Goal: Task Accomplishment & Management: Manage account settings

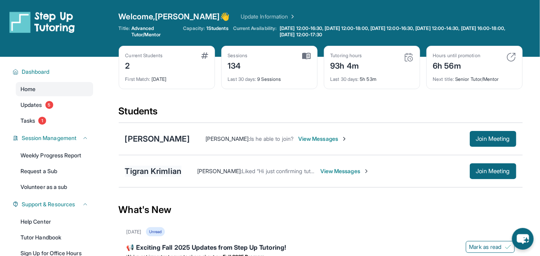
click at [157, 172] on div "Tigran Krimlian" at bounding box center [153, 171] width 57 height 11
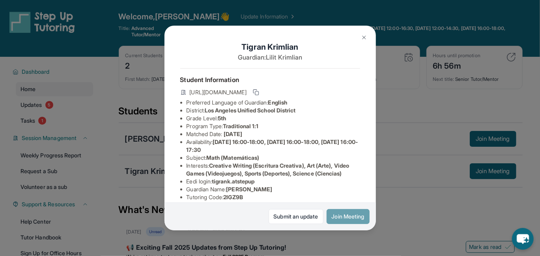
click at [341, 216] on button "Join Meeting" at bounding box center [348, 216] width 43 height 15
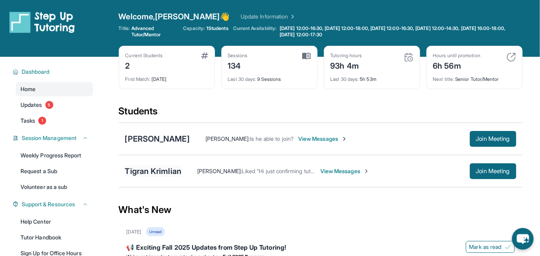
click at [152, 172] on div "Tigran Krimlian" at bounding box center [153, 171] width 57 height 11
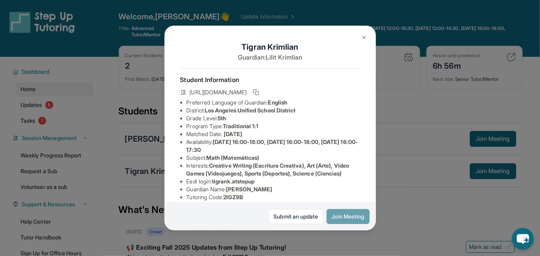
click at [351, 216] on button "Join Meeting" at bounding box center [348, 216] width 43 height 15
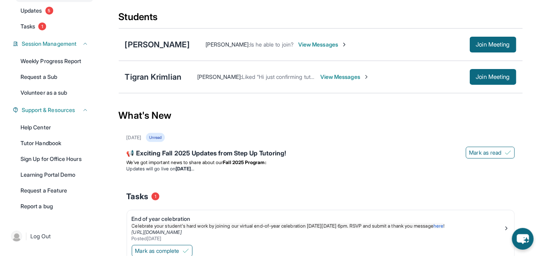
scroll to position [135, 0]
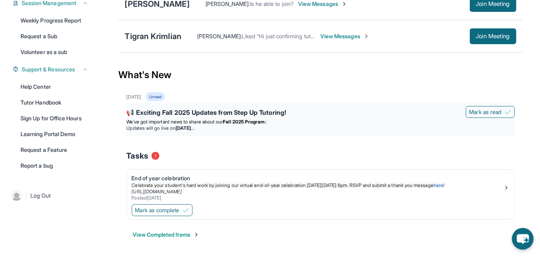
click at [230, 112] on div "📢 Exciting Fall 2025 Updates from Step Up Tutoring!" at bounding box center [321, 113] width 388 height 11
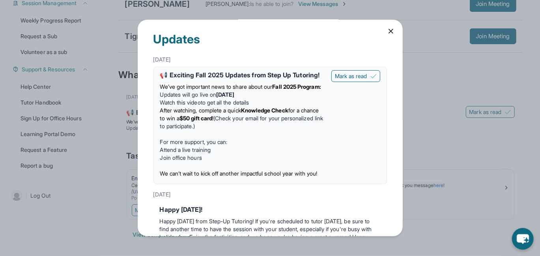
scroll to position [0, 0]
click at [354, 77] on span "Mark as read" at bounding box center [351, 77] width 32 height 8
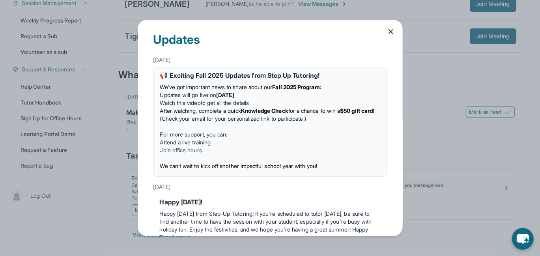
click at [387, 28] on icon at bounding box center [391, 32] width 8 height 8
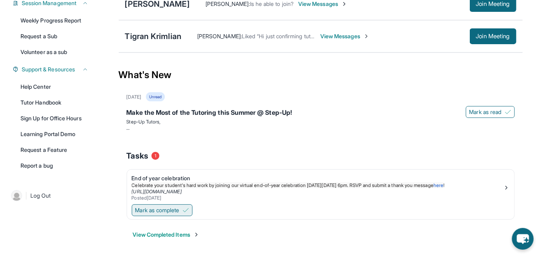
click at [180, 208] on span "Mark as complete" at bounding box center [157, 210] width 44 height 8
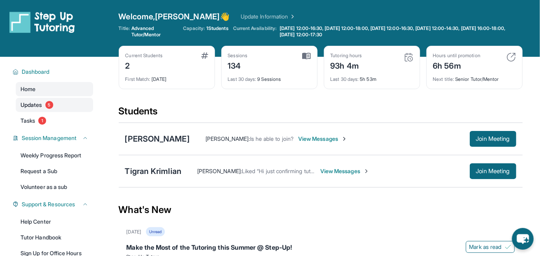
click at [30, 101] on span "Updates" at bounding box center [32, 105] width 22 height 8
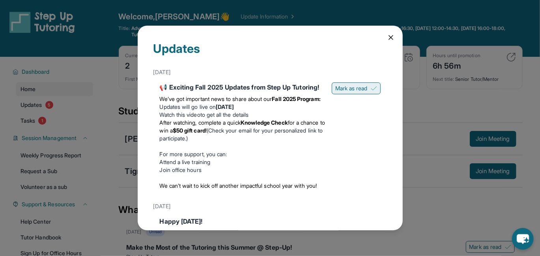
click at [341, 88] on span "Mark as read" at bounding box center [351, 88] width 32 height 8
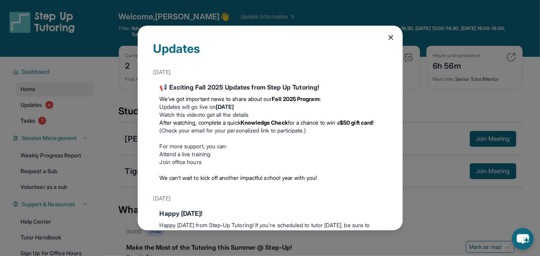
click at [387, 38] on icon at bounding box center [391, 38] width 8 height 8
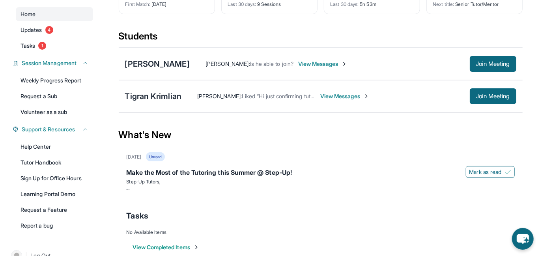
scroll to position [79, 0]
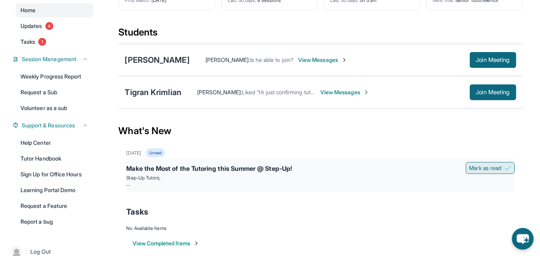
click at [470, 166] on span "Mark as read" at bounding box center [486, 168] width 32 height 8
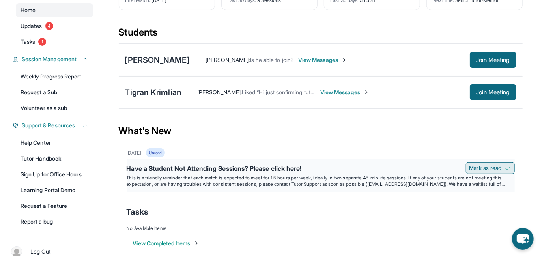
click at [482, 165] on span "Mark as read" at bounding box center [486, 168] width 32 height 8
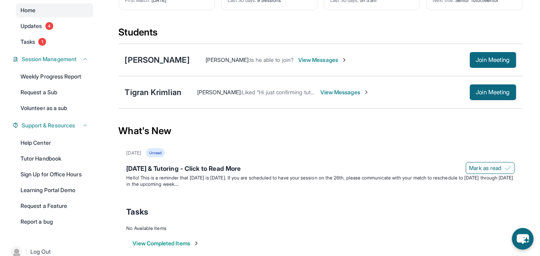
click at [482, 165] on span "Mark as read" at bounding box center [486, 168] width 32 height 8
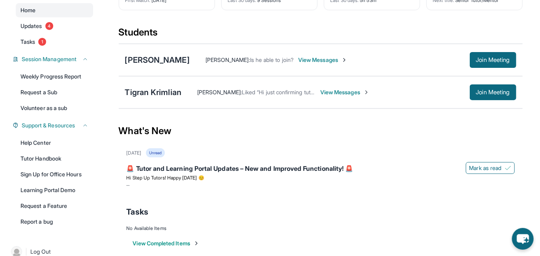
click at [482, 165] on span "Mark as read" at bounding box center [486, 168] width 32 height 8
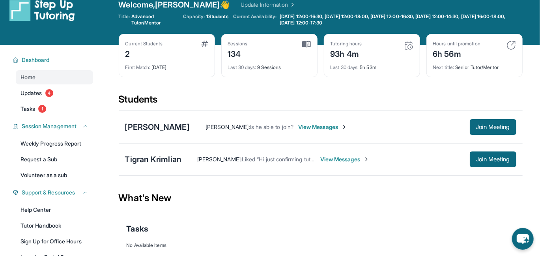
scroll to position [0, 0]
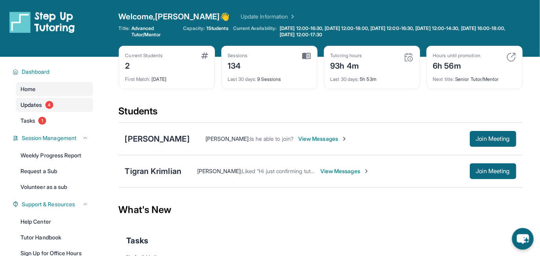
click at [23, 105] on span "Updates" at bounding box center [32, 105] width 22 height 8
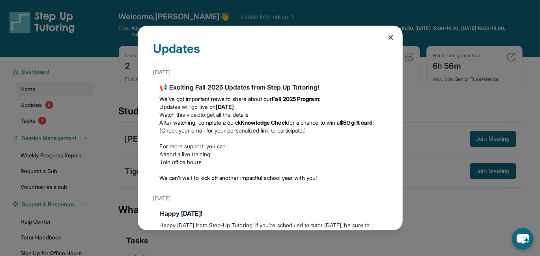
click at [389, 36] on icon at bounding box center [391, 38] width 4 height 4
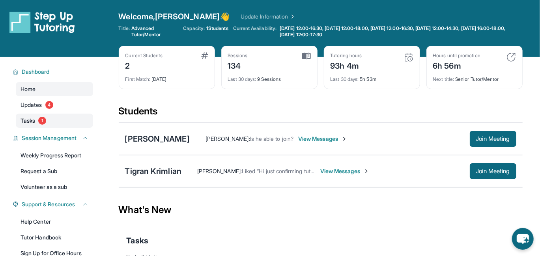
click at [29, 120] on span "Tasks" at bounding box center [28, 121] width 15 height 8
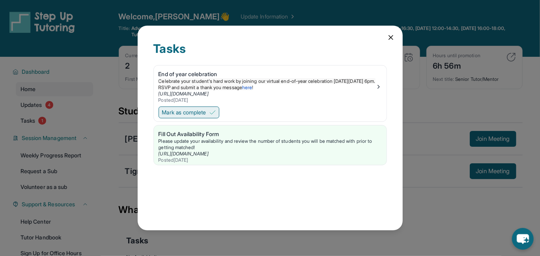
click at [185, 112] on span "Mark as complete" at bounding box center [184, 113] width 44 height 8
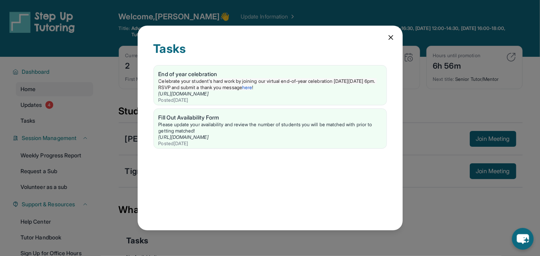
click at [389, 37] on icon at bounding box center [391, 38] width 8 height 8
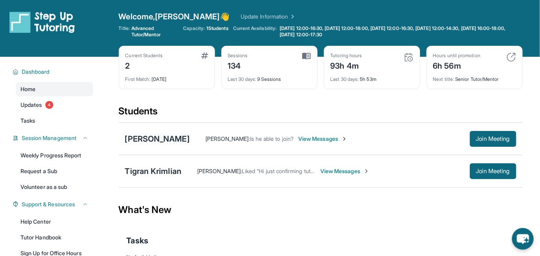
click at [150, 135] on div "[PERSON_NAME]" at bounding box center [157, 138] width 65 height 11
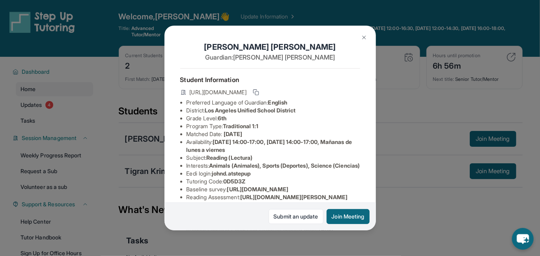
click at [364, 37] on img at bounding box center [364, 37] width 6 height 6
